Goal: Register for event/course

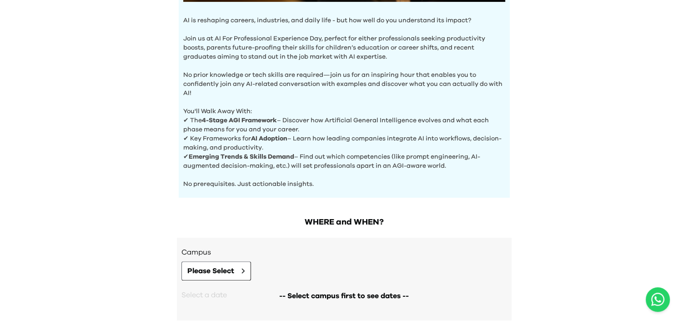
scroll to position [337, 0]
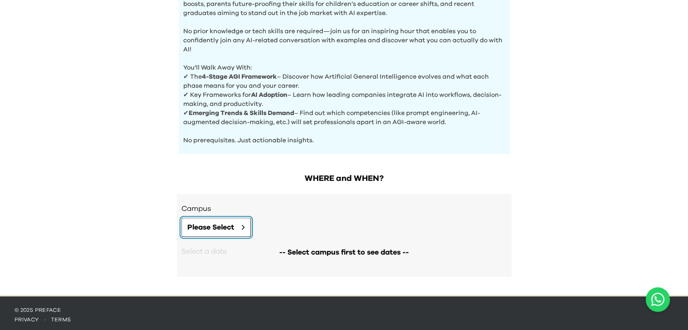
click at [245, 225] on icon at bounding box center [244, 227] width 4 height 5
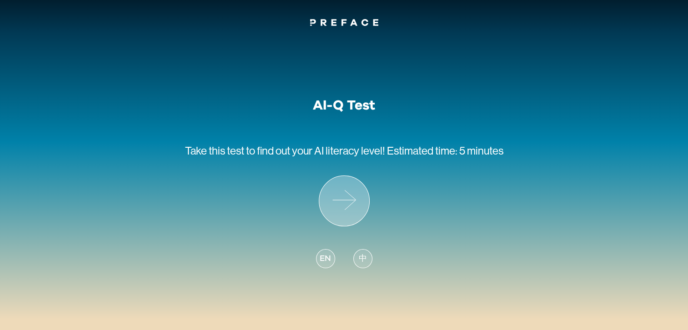
click at [349, 209] on icon at bounding box center [344, 201] width 50 height 50
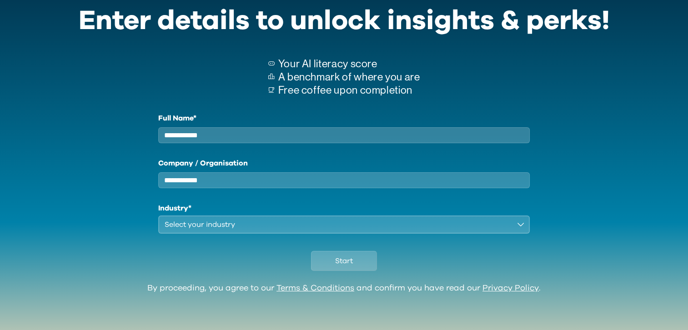
scroll to position [46, 0]
